Goal: Information Seeking & Learning: Learn about a topic

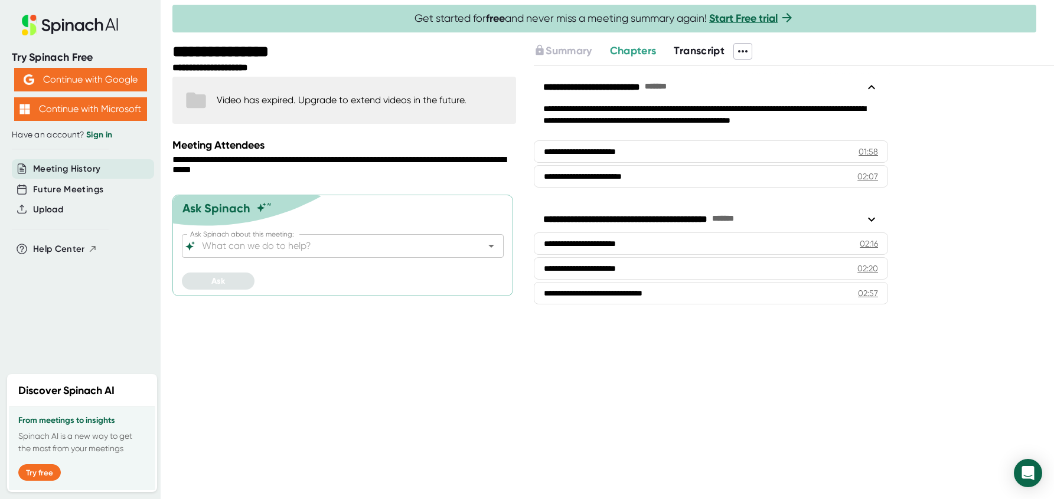
click at [678, 50] on span "Transcript" at bounding box center [698, 50] width 51 height 13
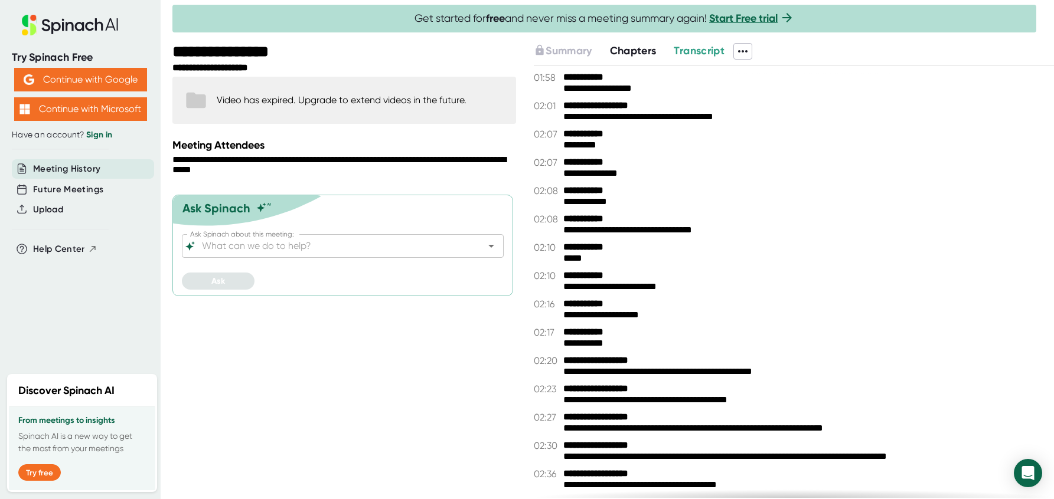
click at [642, 52] on span "Chapters" at bounding box center [633, 50] width 47 height 13
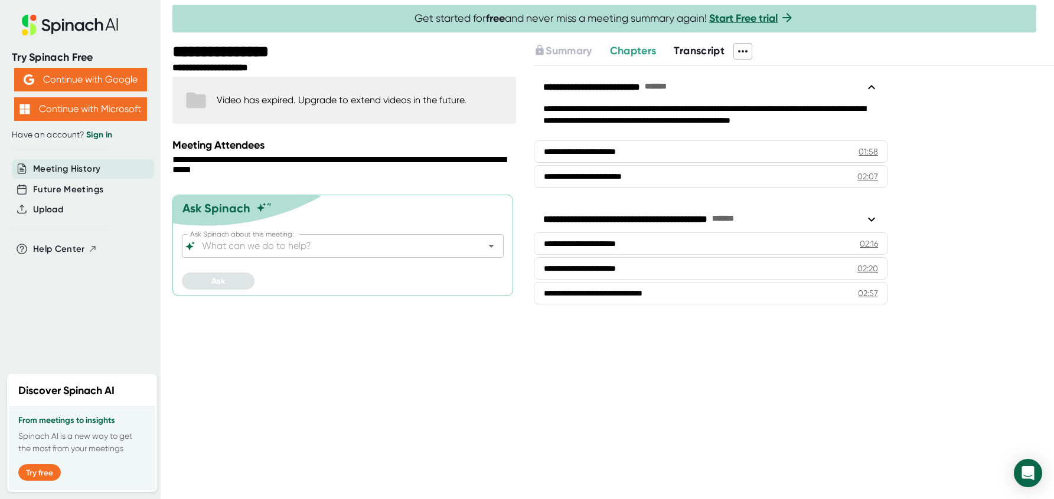
click at [699, 51] on span "Transcript" at bounding box center [698, 50] width 51 height 13
